Goal: Task Accomplishment & Management: Complete application form

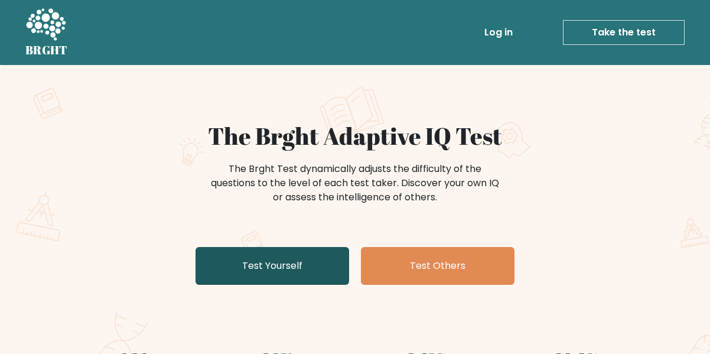
click at [316, 262] on link "Test Yourself" at bounding box center [271, 266] width 153 height 38
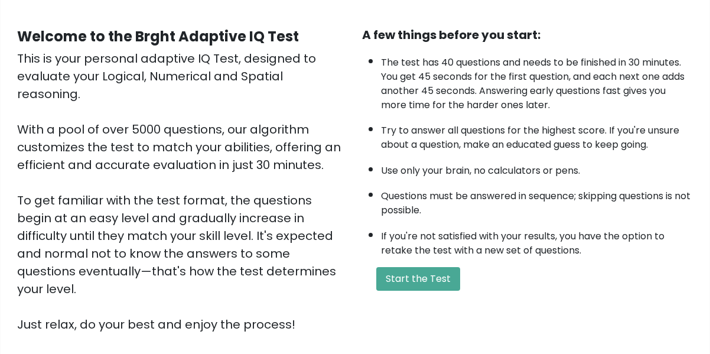
scroll to position [99, 0]
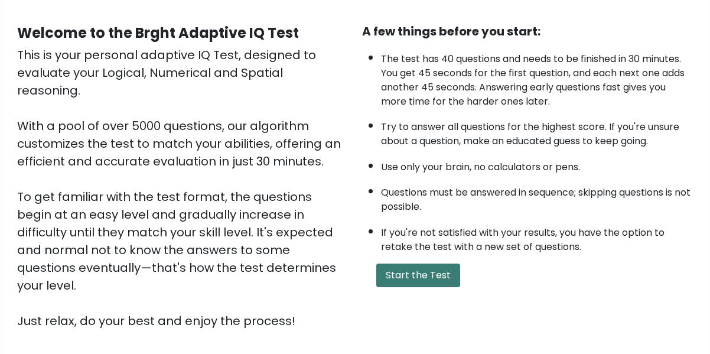
click at [410, 272] on button "Start the Test" at bounding box center [418, 275] width 84 height 24
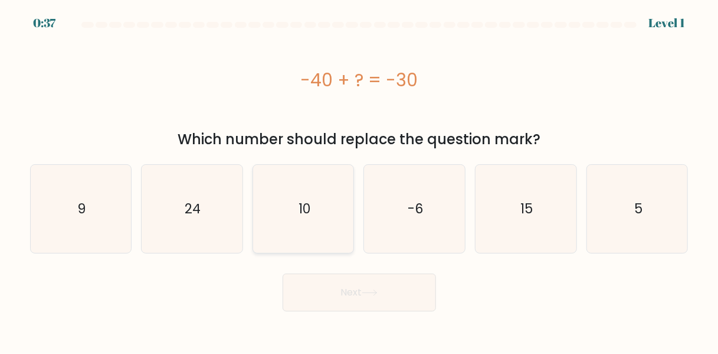
click at [302, 211] on text "10" at bounding box center [305, 209] width 12 height 18
click at [359, 180] on input "c. 10" at bounding box center [359, 178] width 1 height 3
radio input "true"
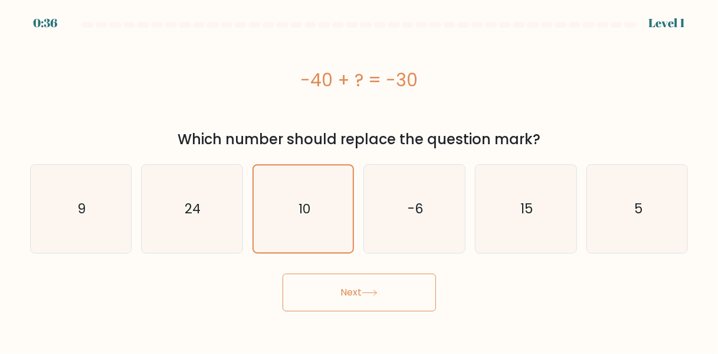
click at [347, 300] on button "Next" at bounding box center [359, 292] width 153 height 38
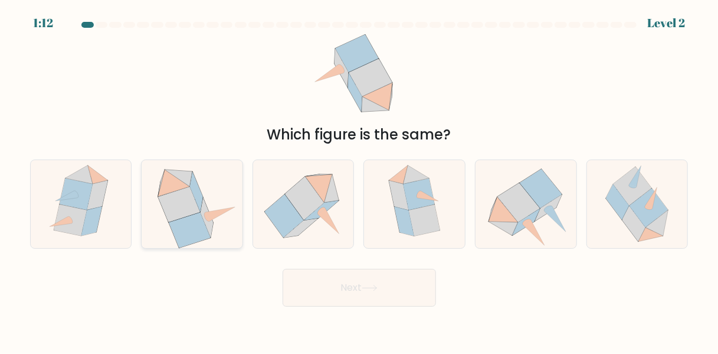
click at [218, 223] on icon at bounding box center [192, 204] width 90 height 88
click at [359, 180] on input "b." at bounding box center [359, 178] width 1 height 3
radio input "true"
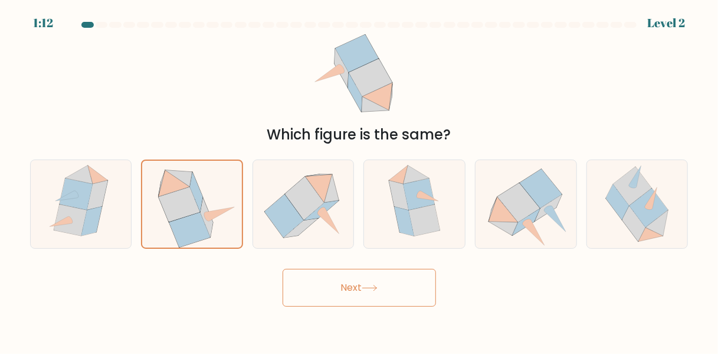
click at [312, 279] on button "Next" at bounding box center [359, 288] width 153 height 38
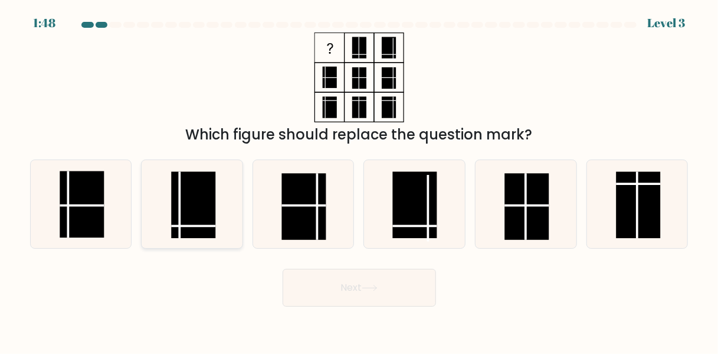
click at [200, 223] on rect at bounding box center [193, 205] width 44 height 66
click at [359, 180] on input "b." at bounding box center [359, 178] width 1 height 3
radio input "true"
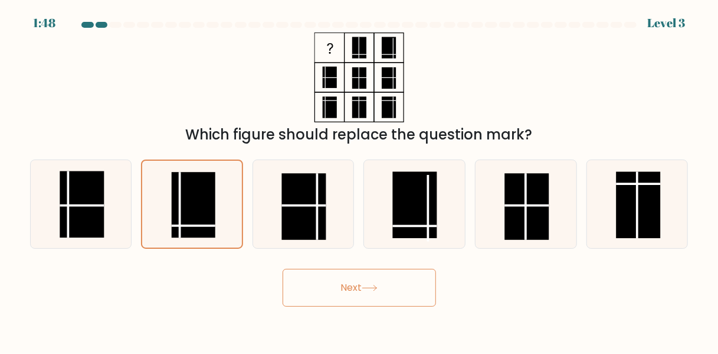
click at [332, 284] on button "Next" at bounding box center [359, 288] width 153 height 38
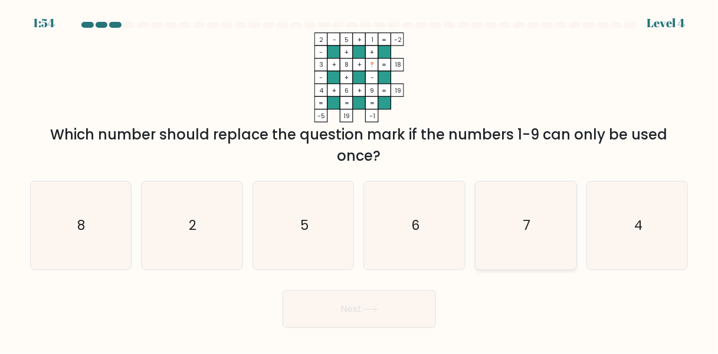
click at [513, 218] on icon "7" at bounding box center [526, 225] width 88 height 88
click at [360, 180] on input "e. 7" at bounding box center [359, 178] width 1 height 3
radio input "true"
click at [392, 302] on button "Next" at bounding box center [359, 309] width 153 height 38
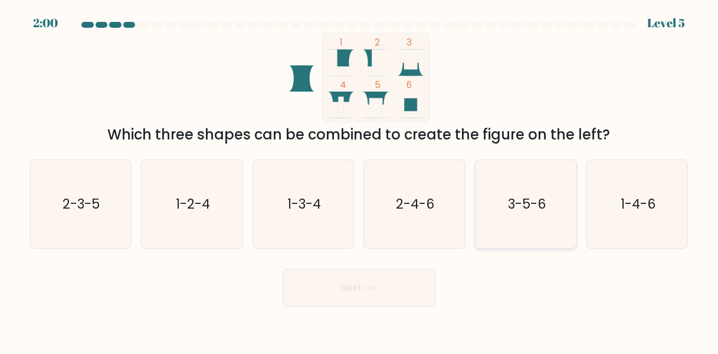
click at [516, 210] on text "3-5-6" at bounding box center [527, 204] width 38 height 18
click at [360, 180] on input "e. 3-5-6" at bounding box center [359, 178] width 1 height 3
radio input "true"
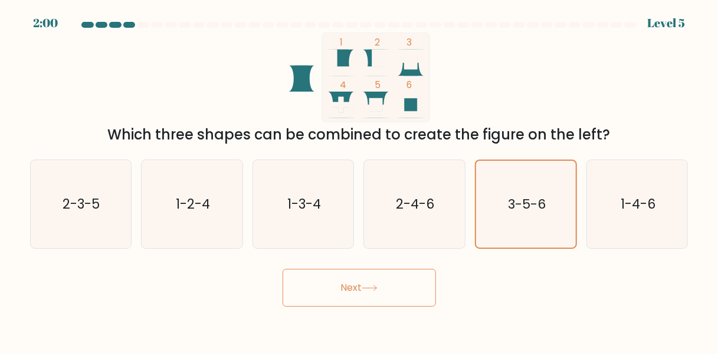
click at [390, 280] on button "Next" at bounding box center [359, 288] width 153 height 38
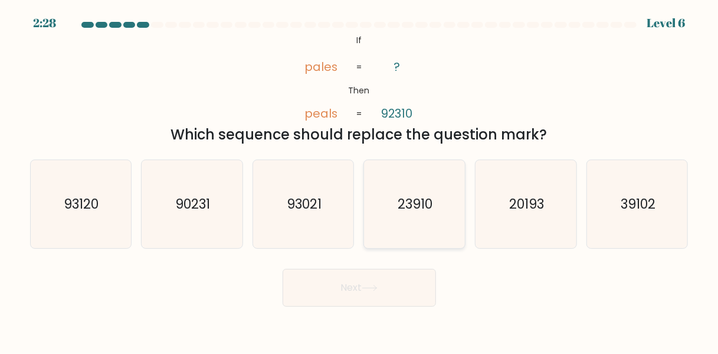
click at [433, 200] on text "23910" at bounding box center [415, 204] width 35 height 18
click at [360, 180] on input "d. 23910" at bounding box center [359, 178] width 1 height 3
radio input "true"
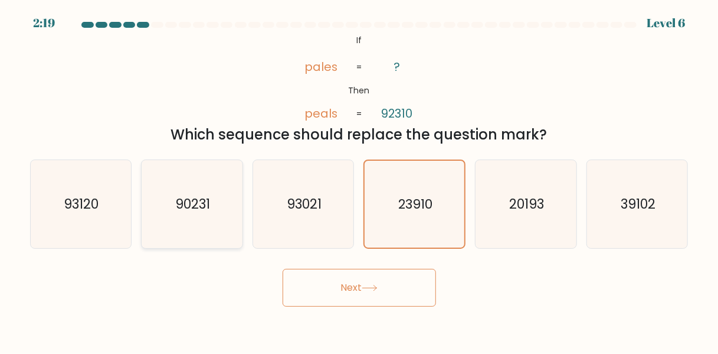
click at [225, 214] on icon "90231" at bounding box center [192, 204] width 88 height 88
click at [359, 180] on input "b. 90231" at bounding box center [359, 178] width 1 height 3
radio input "true"
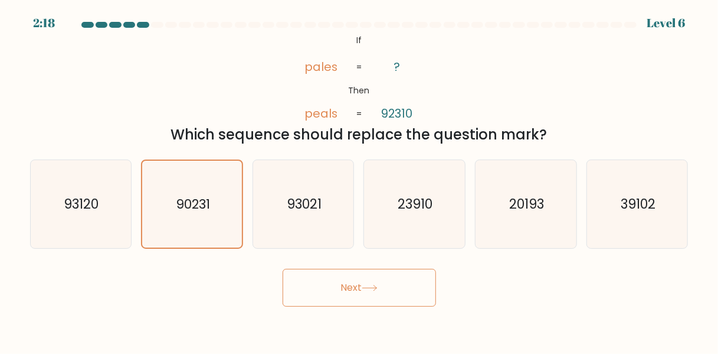
click at [343, 276] on button "Next" at bounding box center [359, 288] width 153 height 38
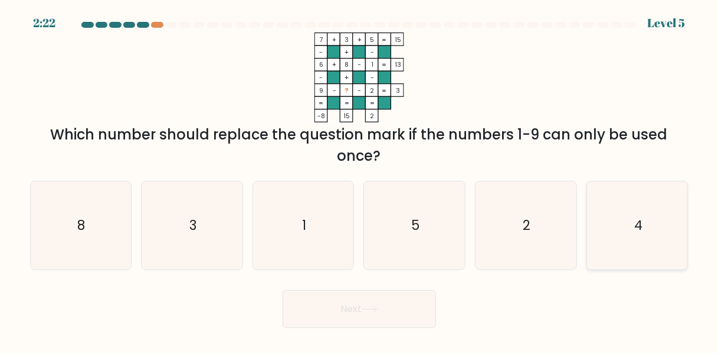
click at [625, 214] on icon "4" at bounding box center [638, 225] width 88 height 88
click at [360, 180] on input "f. 4" at bounding box center [359, 178] width 1 height 3
radio input "true"
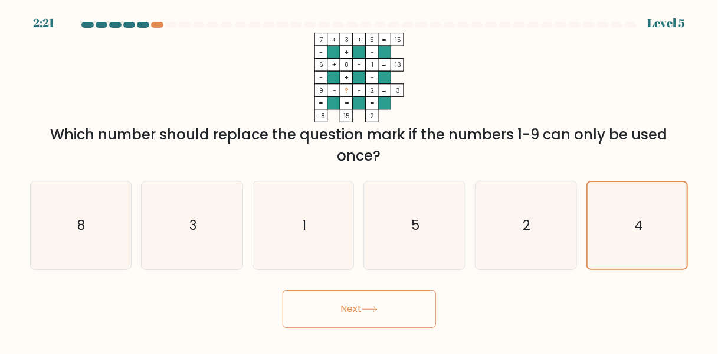
click at [419, 313] on button "Next" at bounding box center [359, 309] width 153 height 38
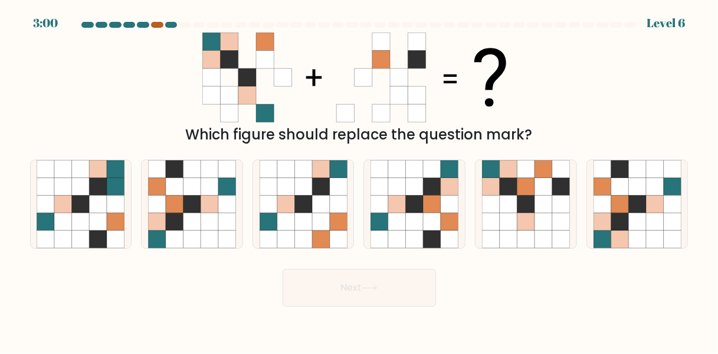
click at [159, 25] on div at bounding box center [157, 25] width 12 height 6
click at [513, 207] on icon at bounding box center [509, 204] width 18 height 18
click at [360, 180] on input "e." at bounding box center [359, 178] width 1 height 3
radio input "true"
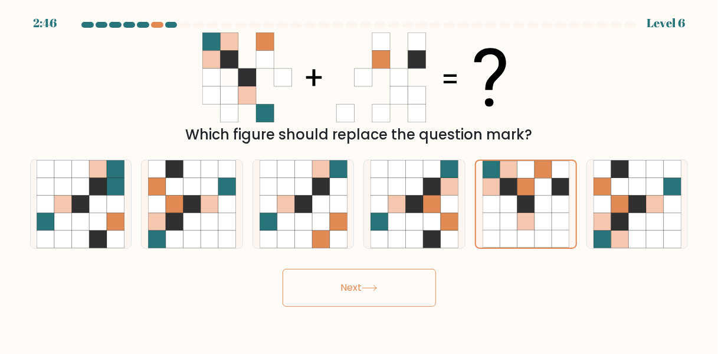
click at [409, 297] on button "Next" at bounding box center [359, 288] width 153 height 38
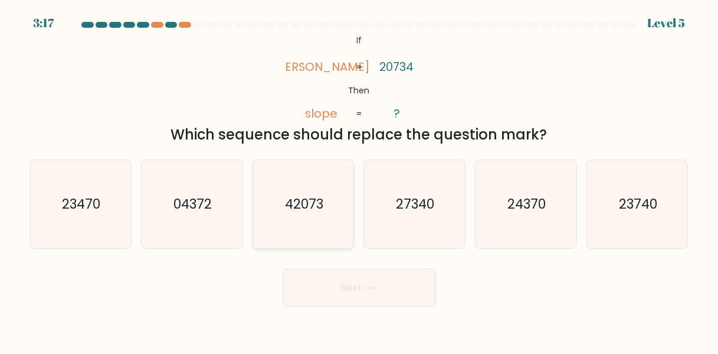
click at [316, 210] on text "42073" at bounding box center [304, 204] width 38 height 18
click at [359, 180] on input "c. 42073" at bounding box center [359, 178] width 1 height 3
radio input "true"
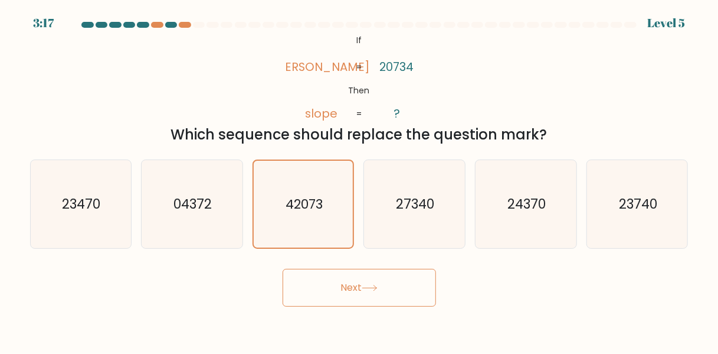
click at [332, 269] on button "Next" at bounding box center [359, 288] width 153 height 38
